Goal: Find specific page/section: Find specific page/section

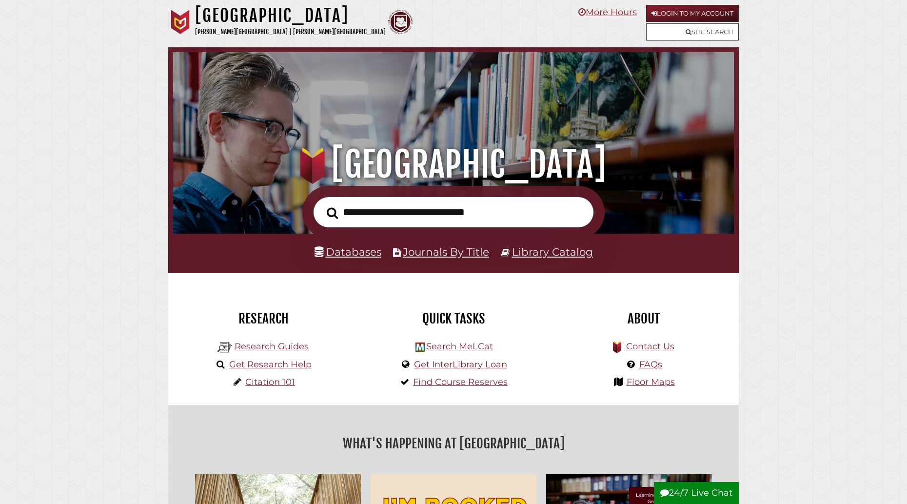
scroll to position [185, 556]
click at [530, 250] on link "Library Catalog" at bounding box center [552, 251] width 81 height 13
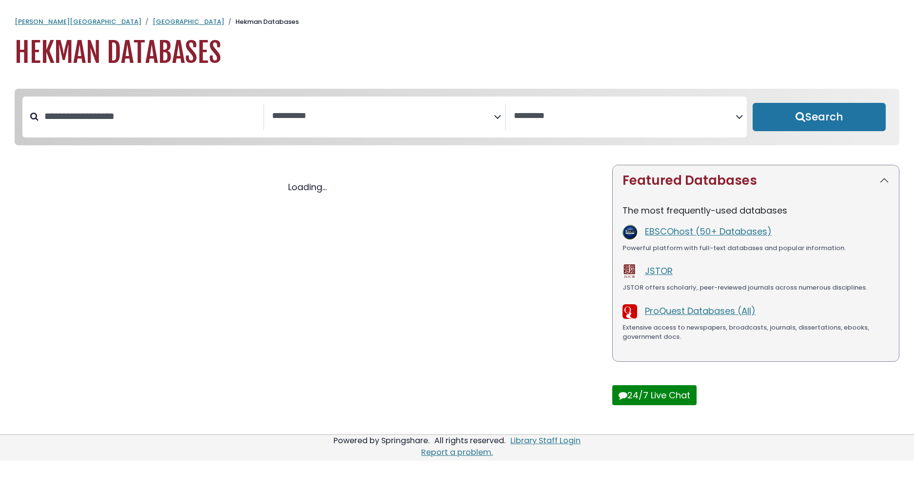
select select "Database Subject Filter"
select select "Database Vendors Filter"
select select "Database Subject Filter"
select select "Database Vendors Filter"
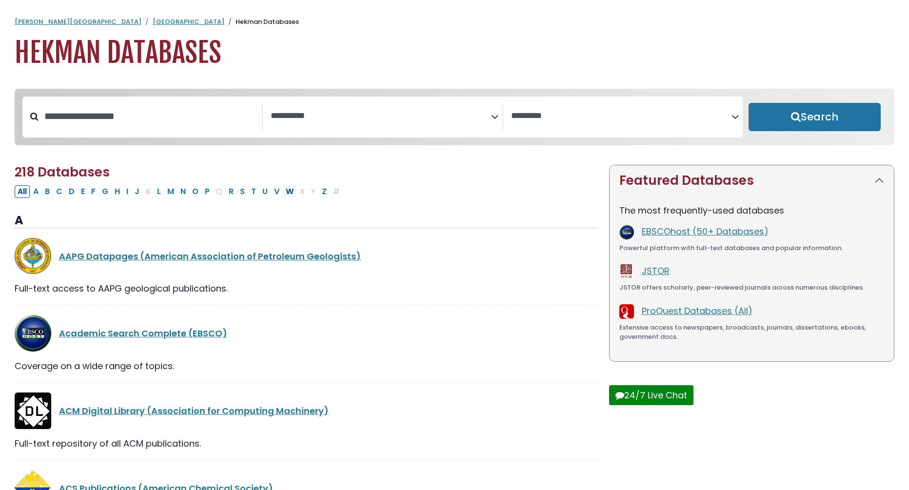
click at [292, 195] on button "W" at bounding box center [290, 191] width 14 height 13
select select "Database Subject Filter"
select select "Database Vendors Filter"
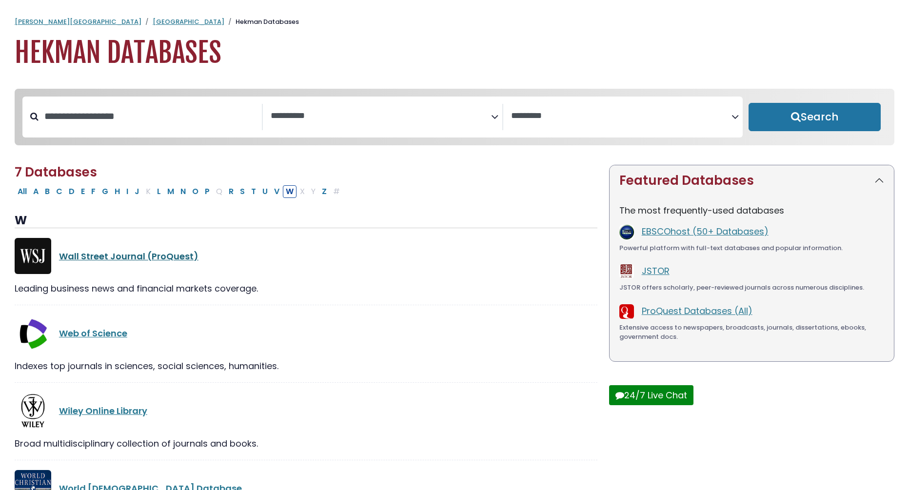
click at [121, 262] on link "Wall Street Journal (ProQuest)" at bounding box center [128, 256] width 139 height 12
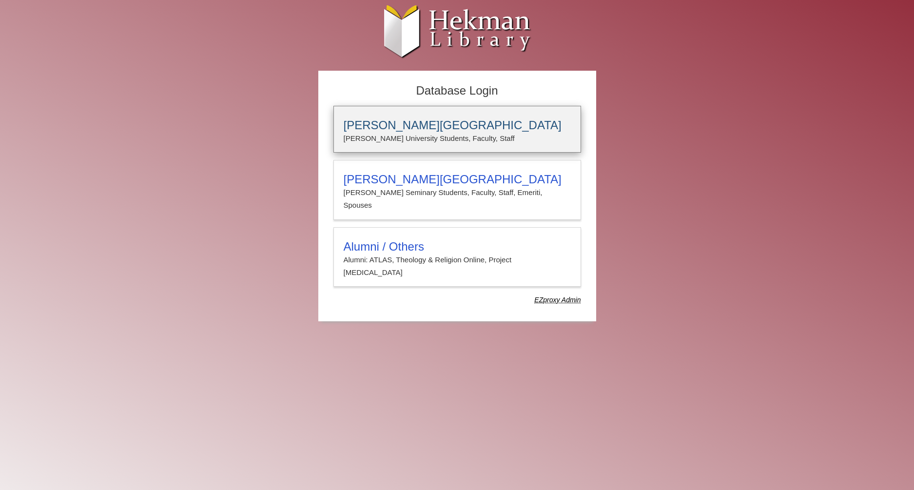
click at [423, 125] on h3 "[PERSON_NAME][GEOGRAPHIC_DATA]" at bounding box center [457, 125] width 227 height 14
